Goal: Information Seeking & Learning: Stay updated

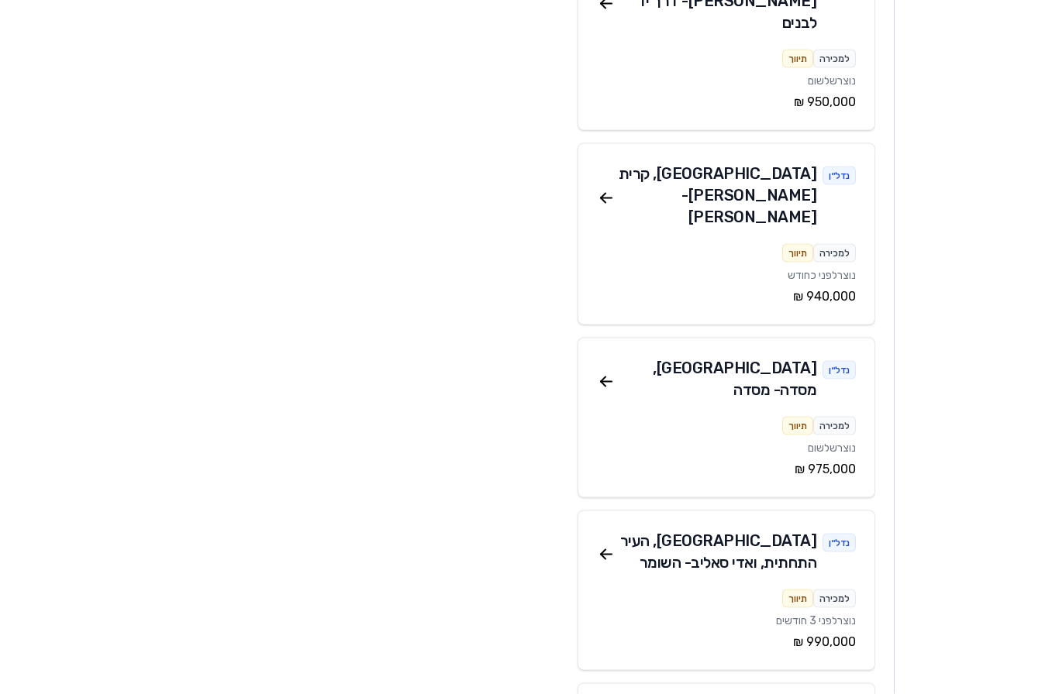
scroll to position [2666, 0]
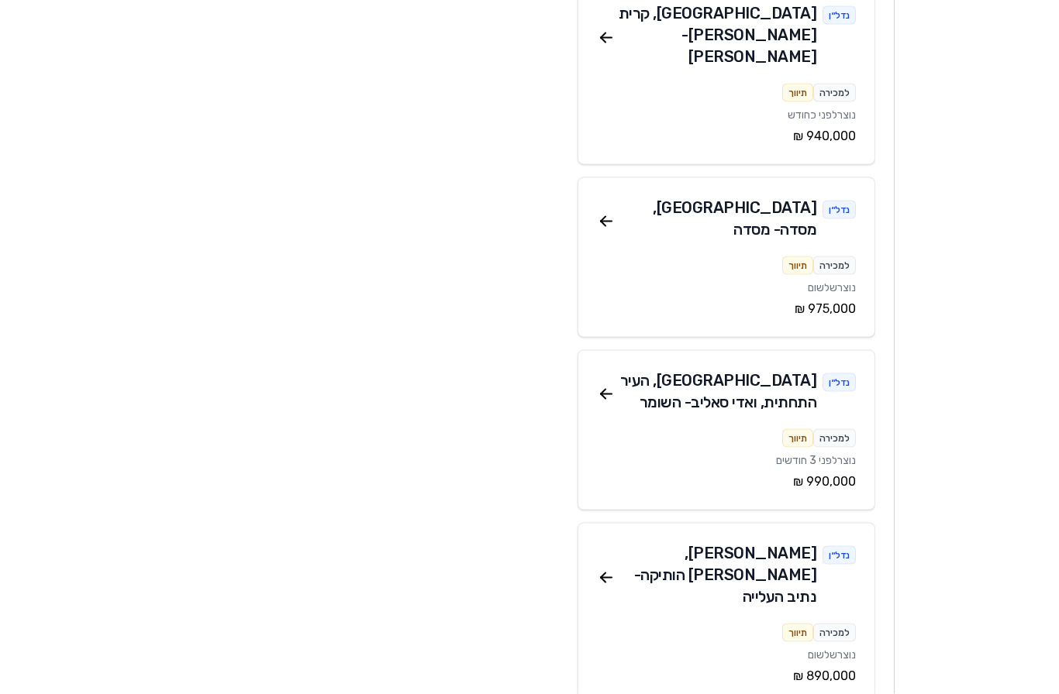
scroll to position [2828, 0]
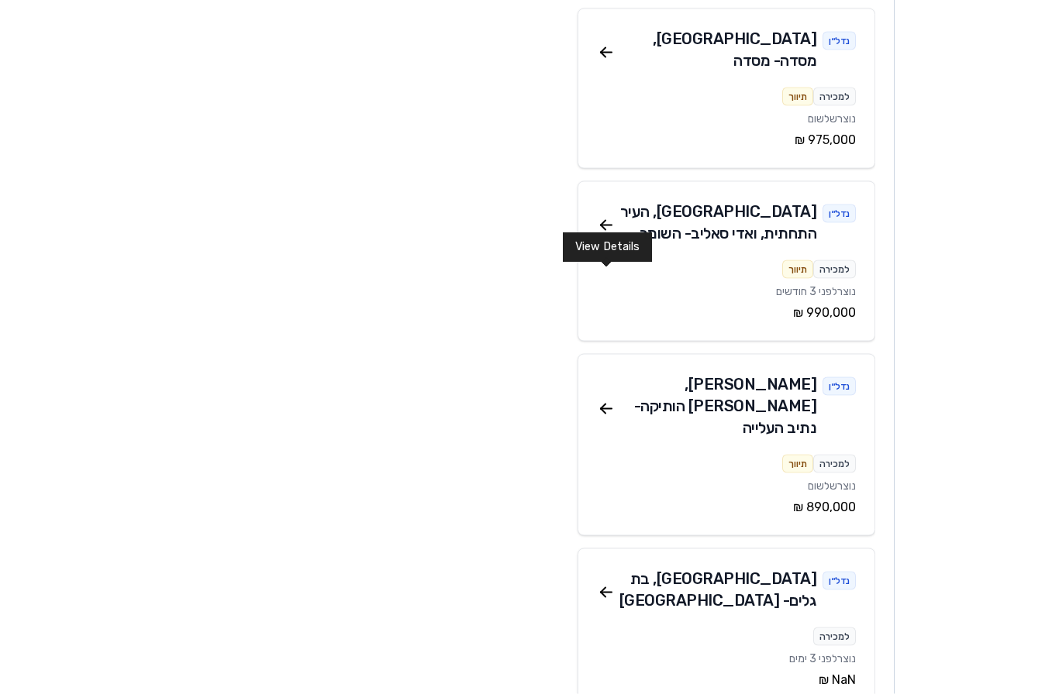
scroll to position [2995, 0]
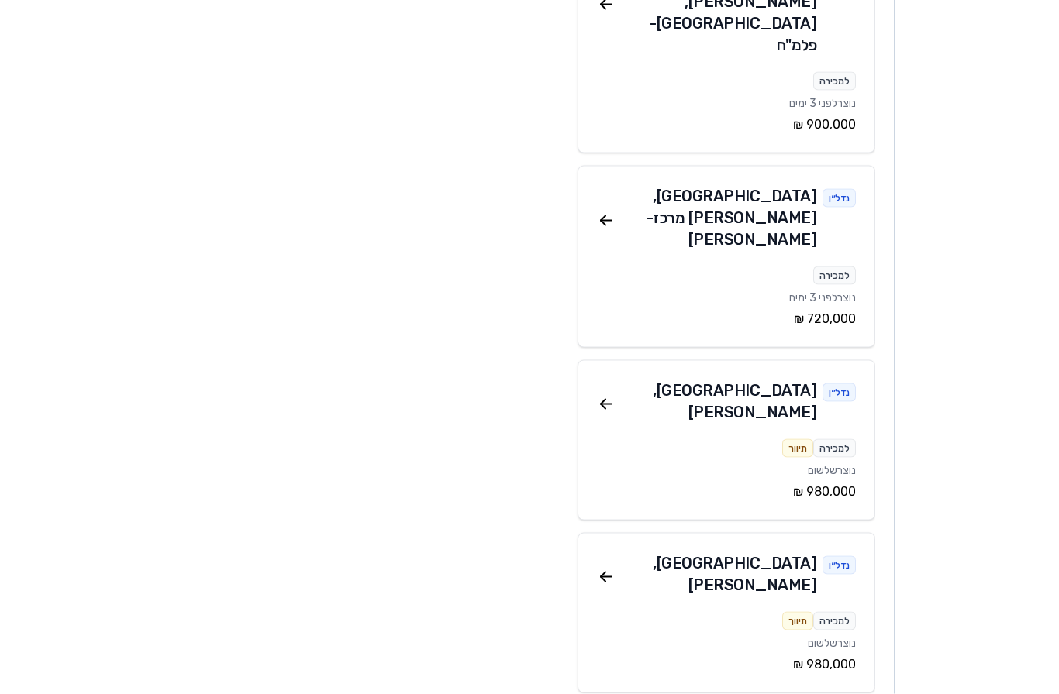
scroll to position [4610, 0]
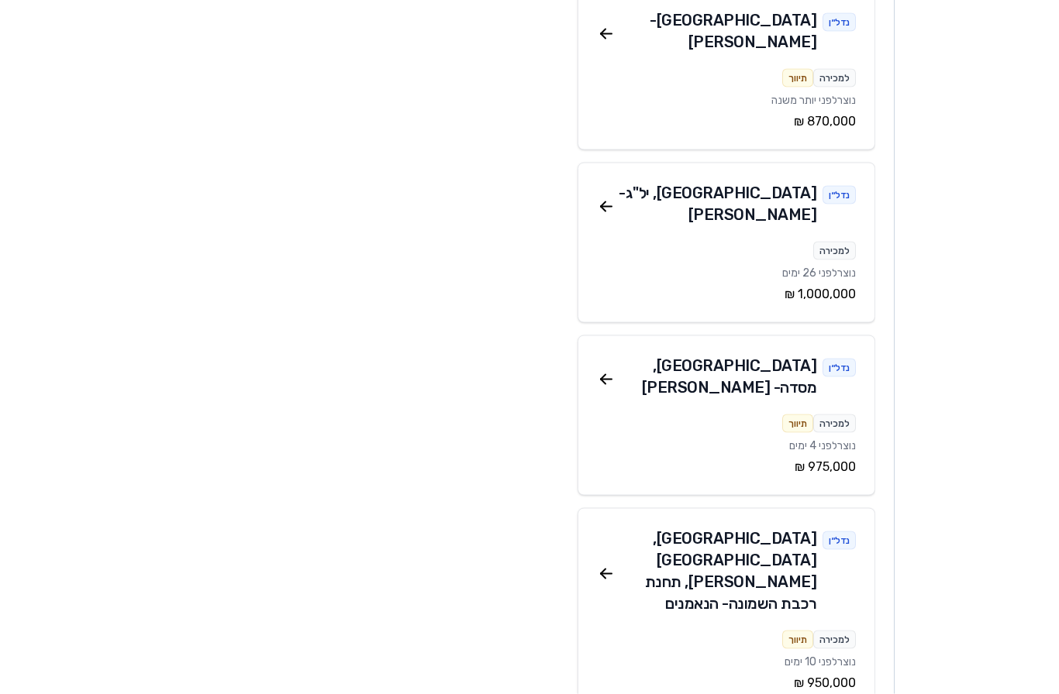
scroll to position [6754, 0]
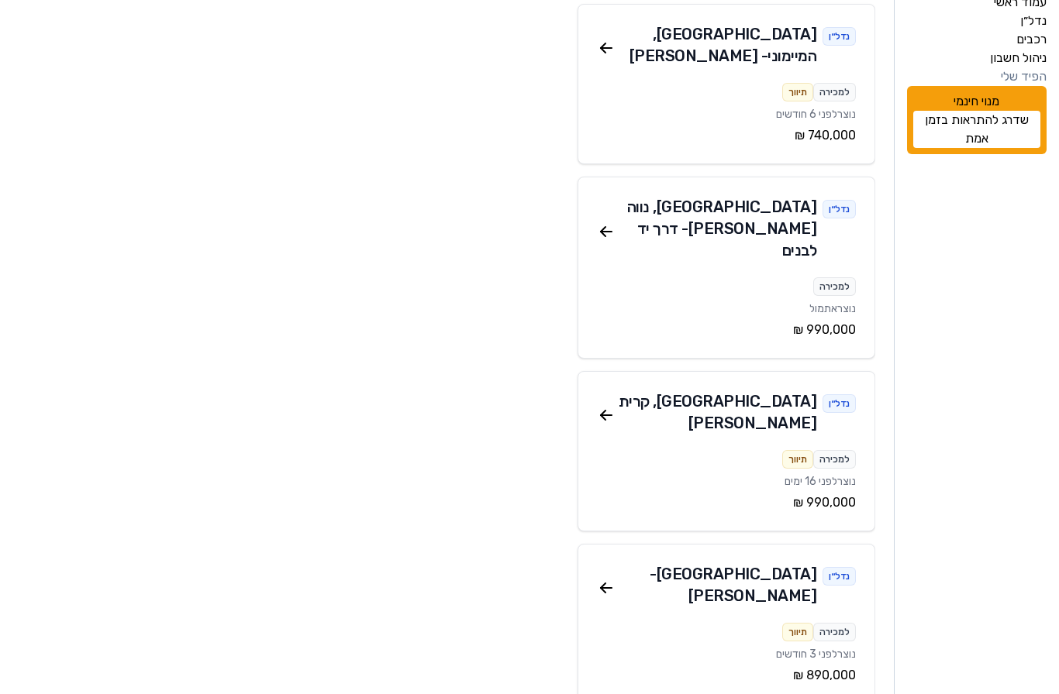
scroll to position [0, 0]
